Goal: Information Seeking & Learning: Learn about a topic

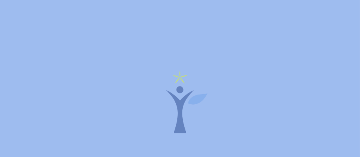
scroll to position [11008, 0]
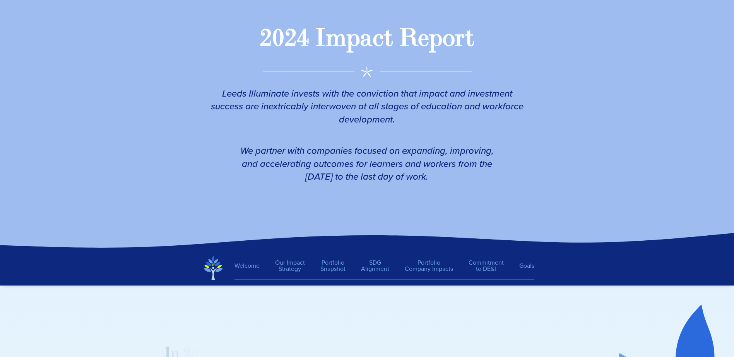
scroll to position [155, 0]
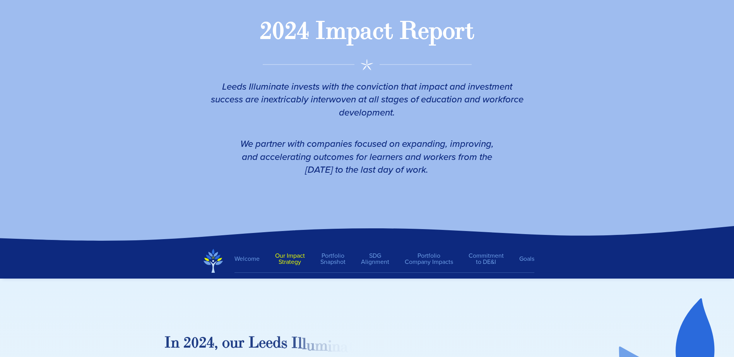
click at [303, 256] on link "Our Impact Strategy" at bounding box center [289, 259] width 45 height 20
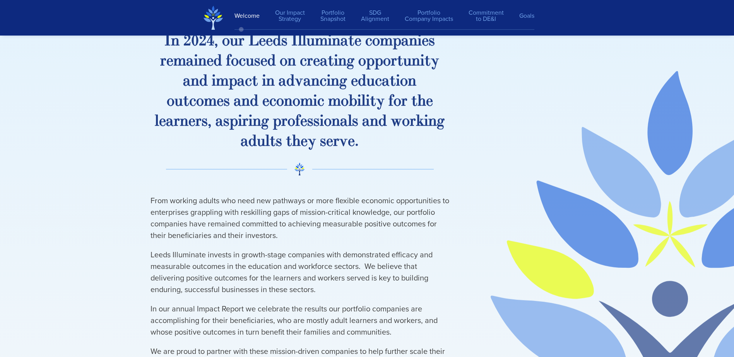
scroll to position [225, 0]
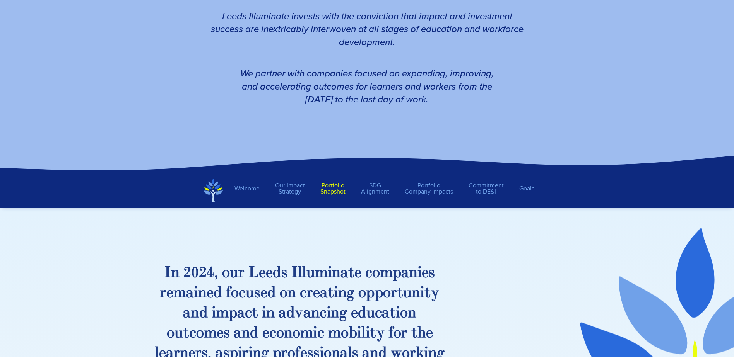
click at [331, 193] on link "Portfolio Snapshot" at bounding box center [333, 189] width 41 height 20
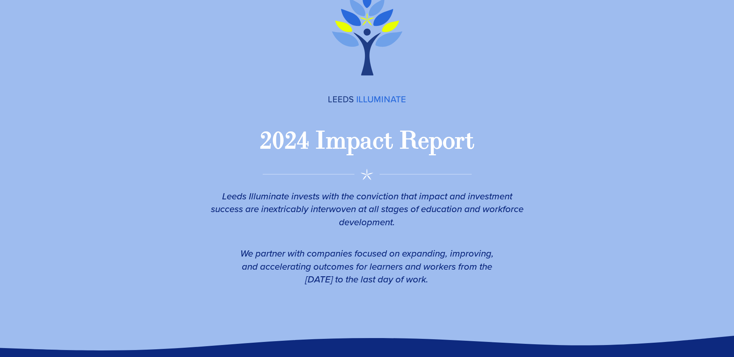
scroll to position [0, 0]
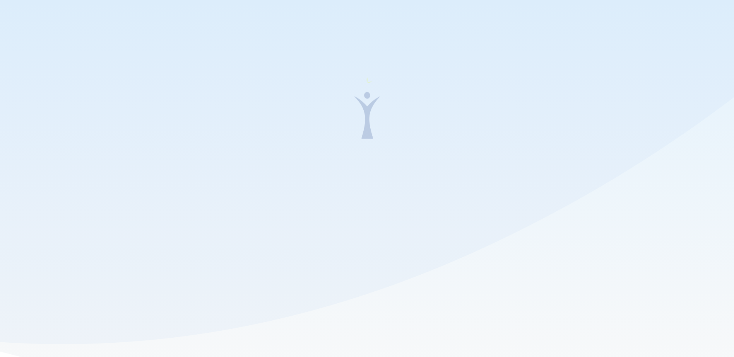
scroll to position [424, 6]
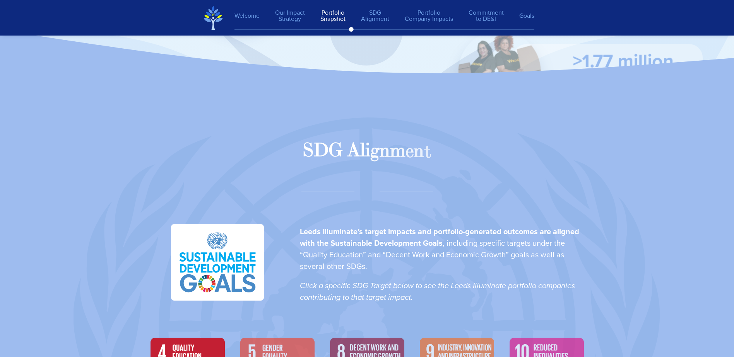
scroll to position [2591, 0]
